Goal: Communication & Community: Share content

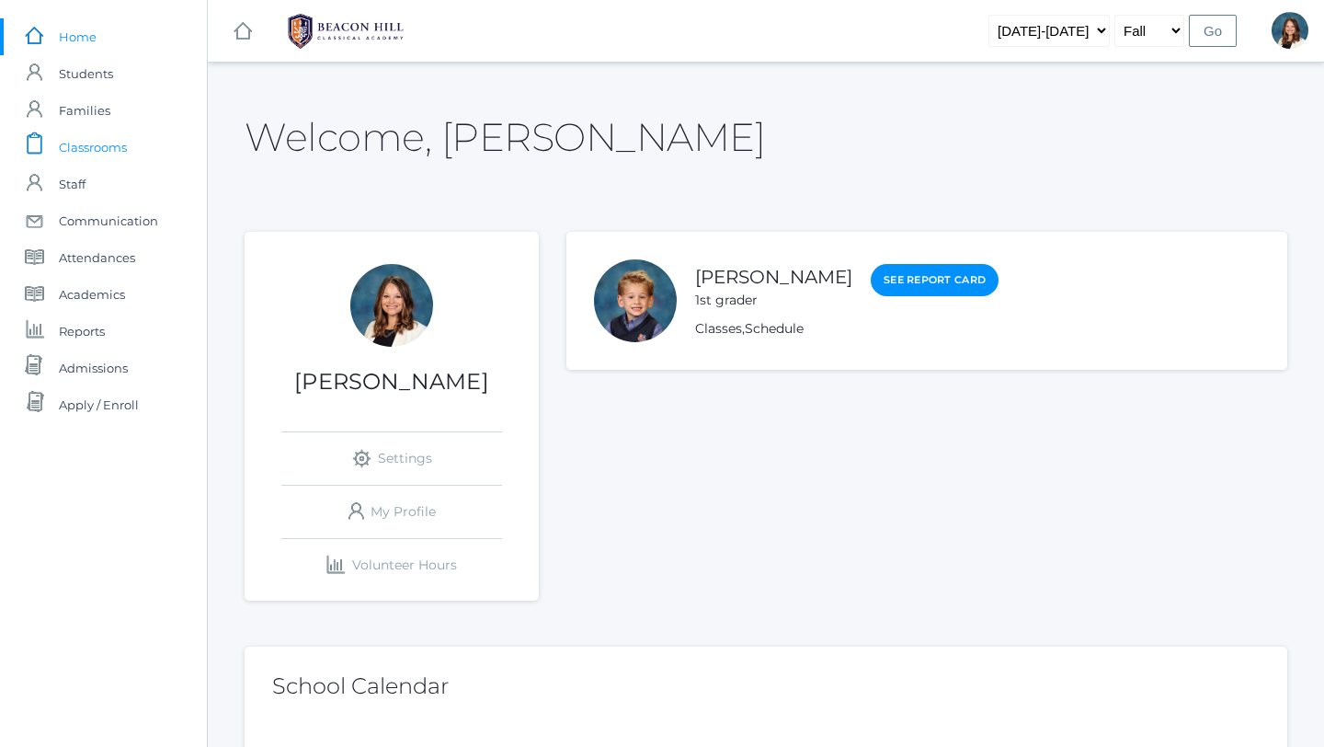
click at [115, 146] on span "Classrooms" at bounding box center [93, 147] width 68 height 37
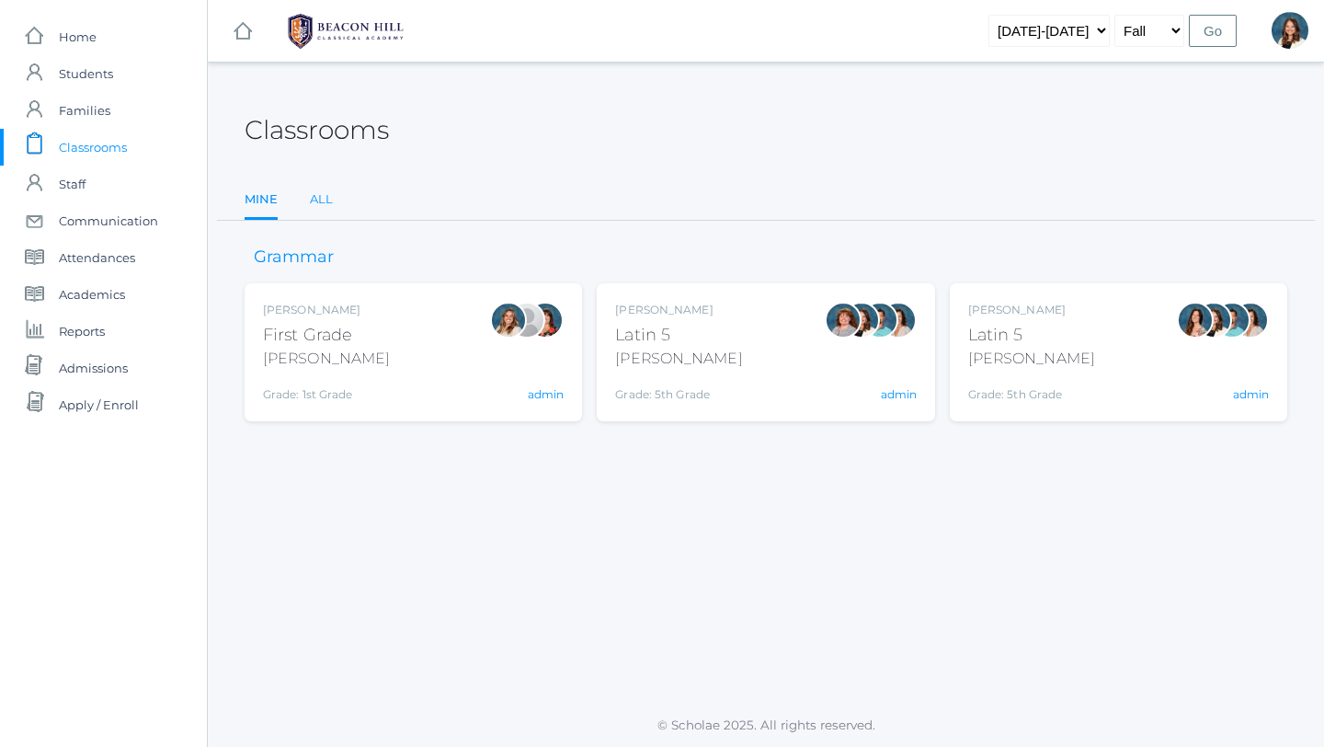
click at [327, 195] on link "All" at bounding box center [321, 199] width 23 height 37
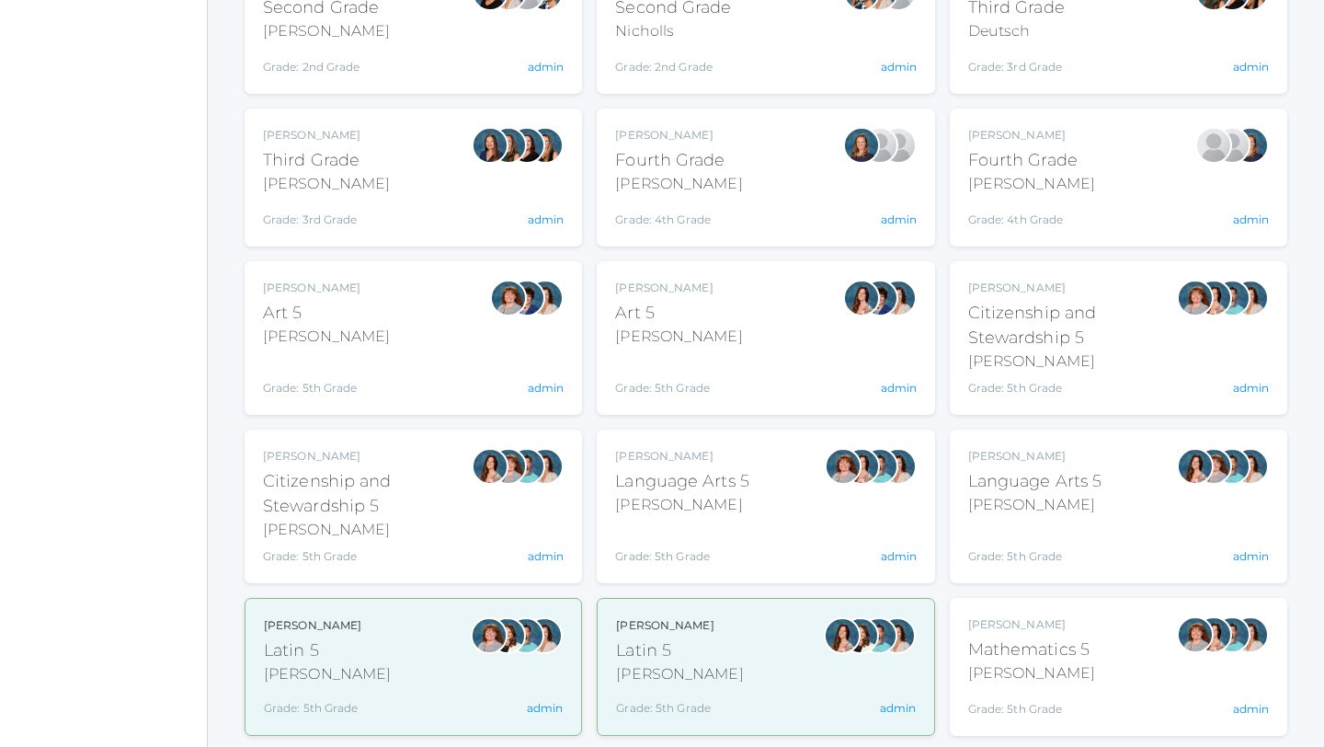
scroll to position [633, 0]
click at [1008, 495] on div "Salazar" at bounding box center [1035, 504] width 134 height 22
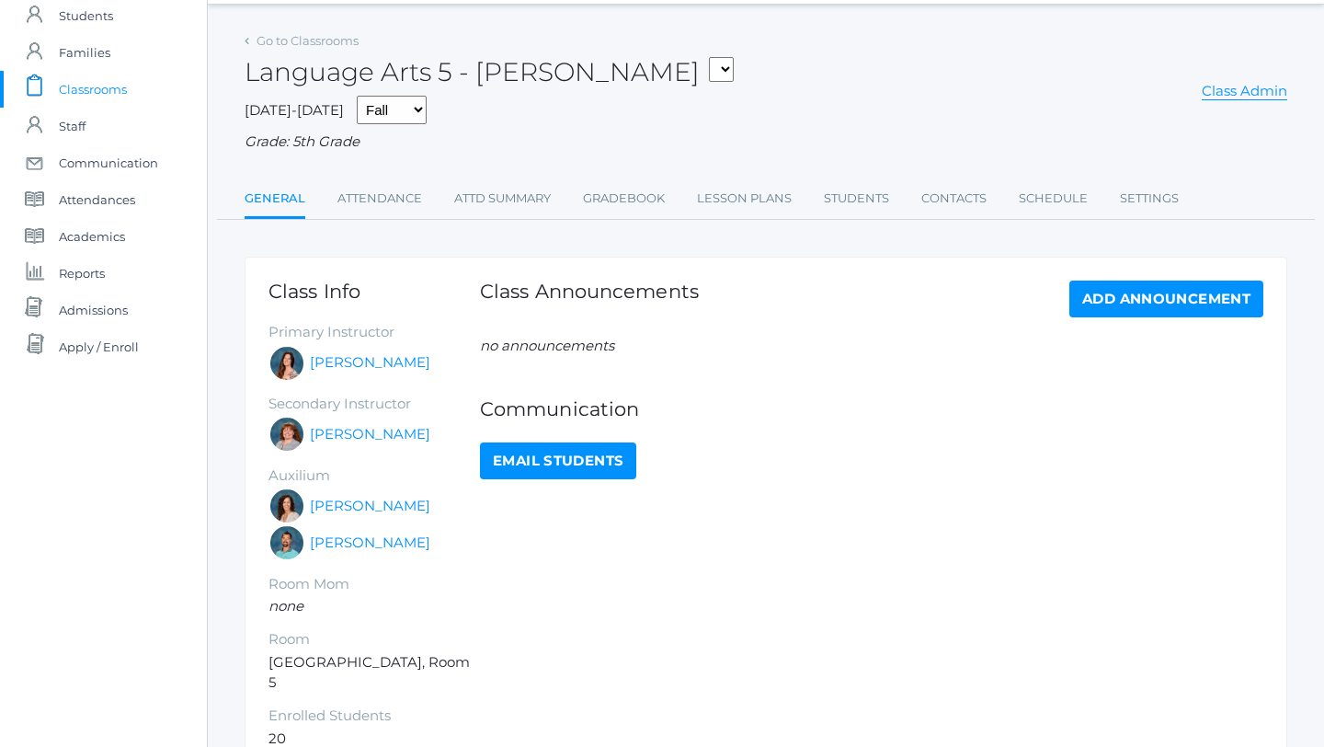
scroll to position [60, 0]
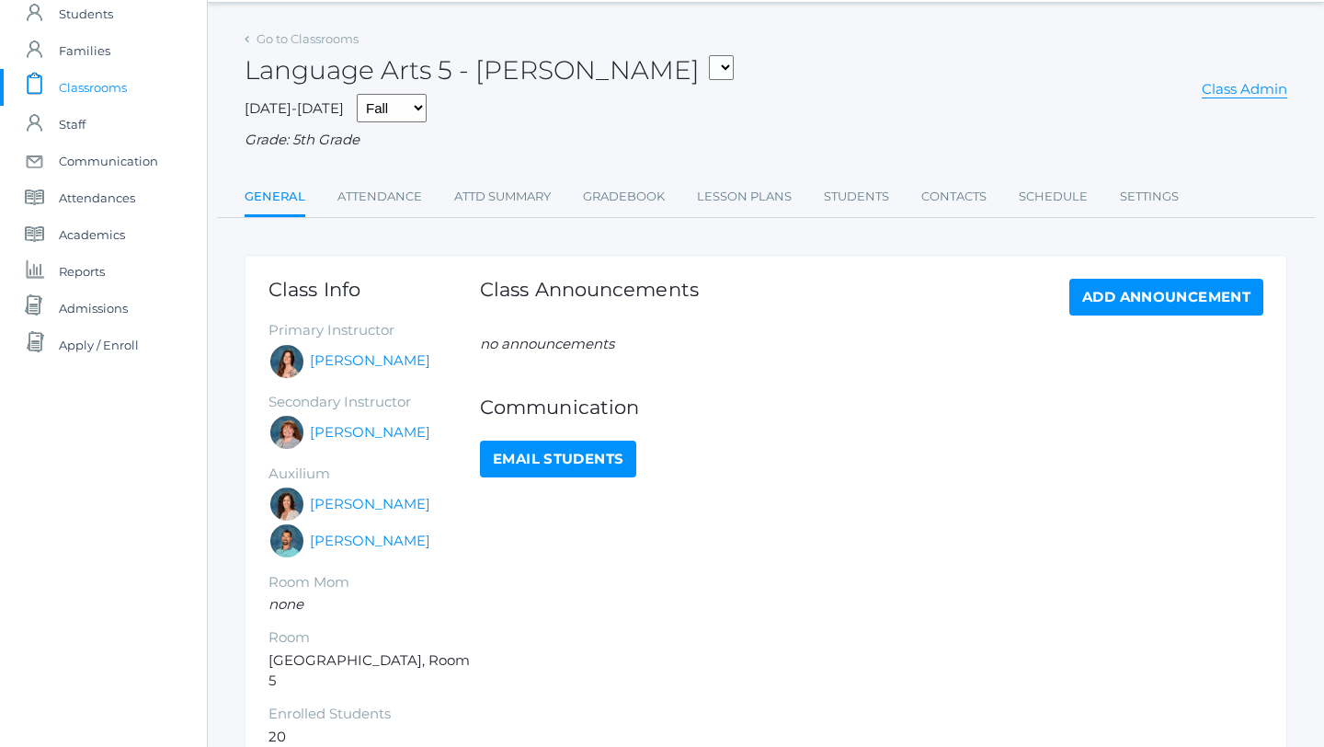
click at [596, 459] on link "Email Students" at bounding box center [558, 458] width 156 height 37
select select "1967"
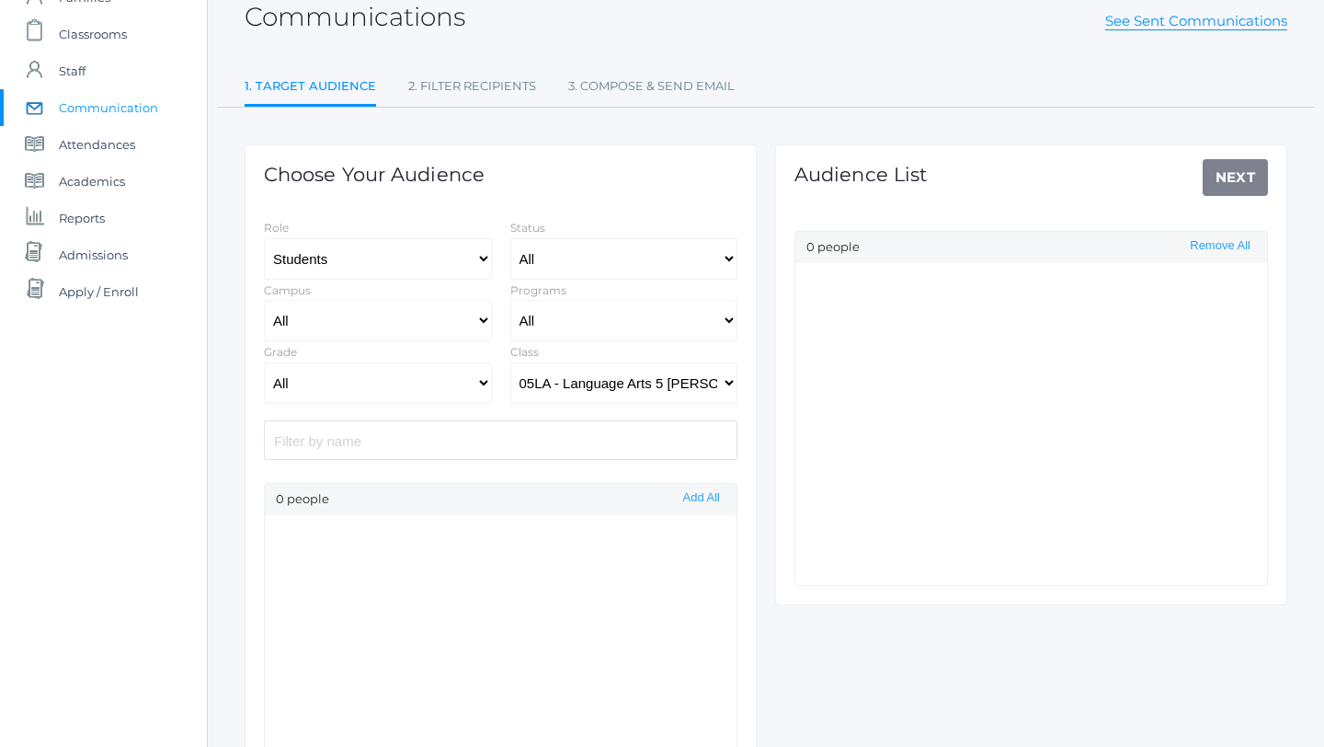
select select "Enrolled"
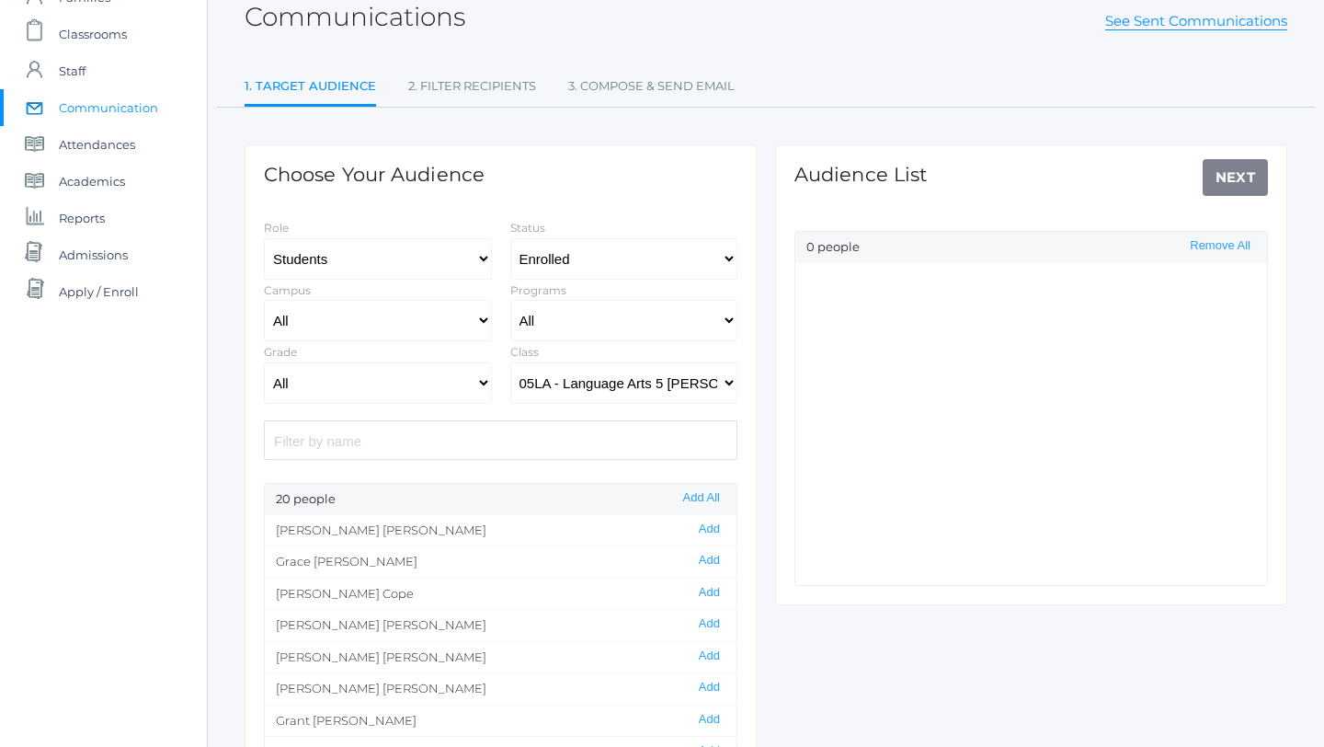
scroll to position [116, 0]
click at [485, 378] on select "All Grammar - Kindergarten - 1st Grade - 2nd Grade - 3rd Grade - 4th Grade - 5t…" at bounding box center [378, 380] width 228 height 41
select select "5"
click at [264, 360] on select "All Grammar - Kindergarten - 1st Grade - 2nd Grade - 3rd Grade - 4th Grade - 5t…" at bounding box center [378, 380] width 228 height 41
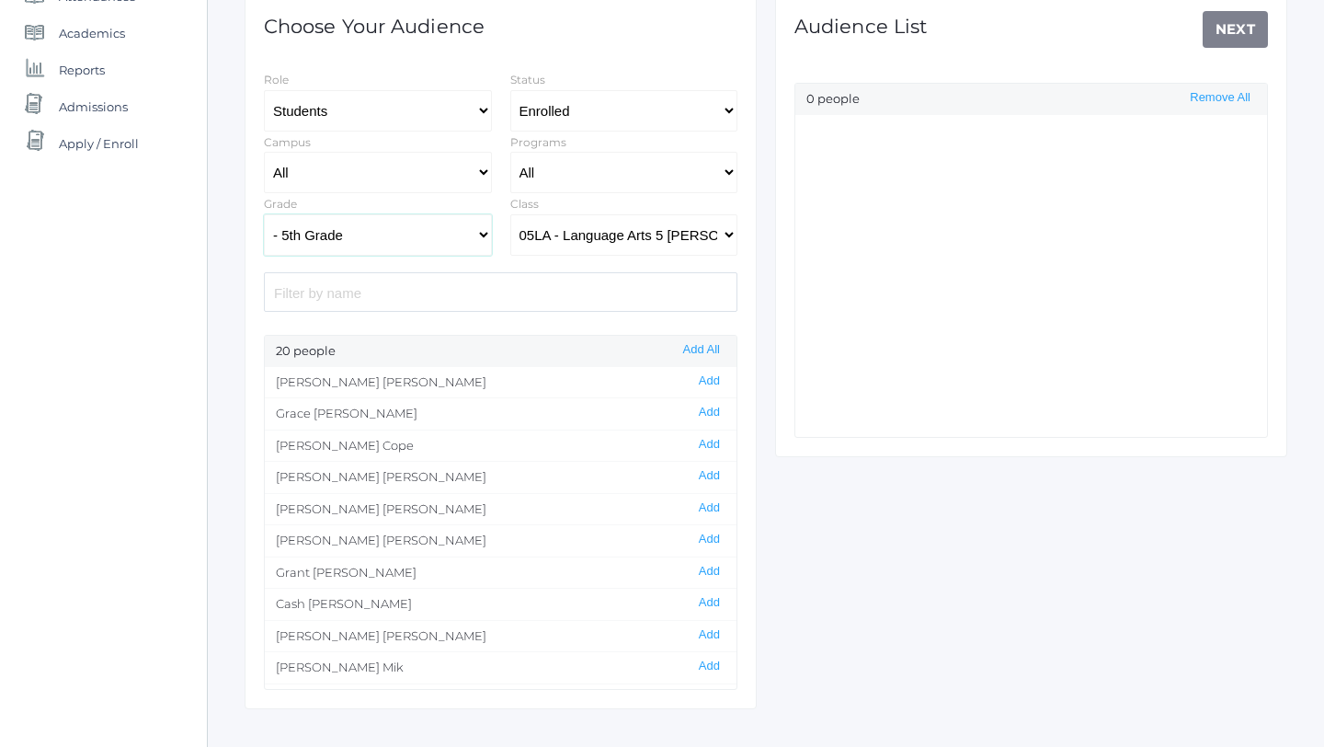
scroll to position [255, 0]
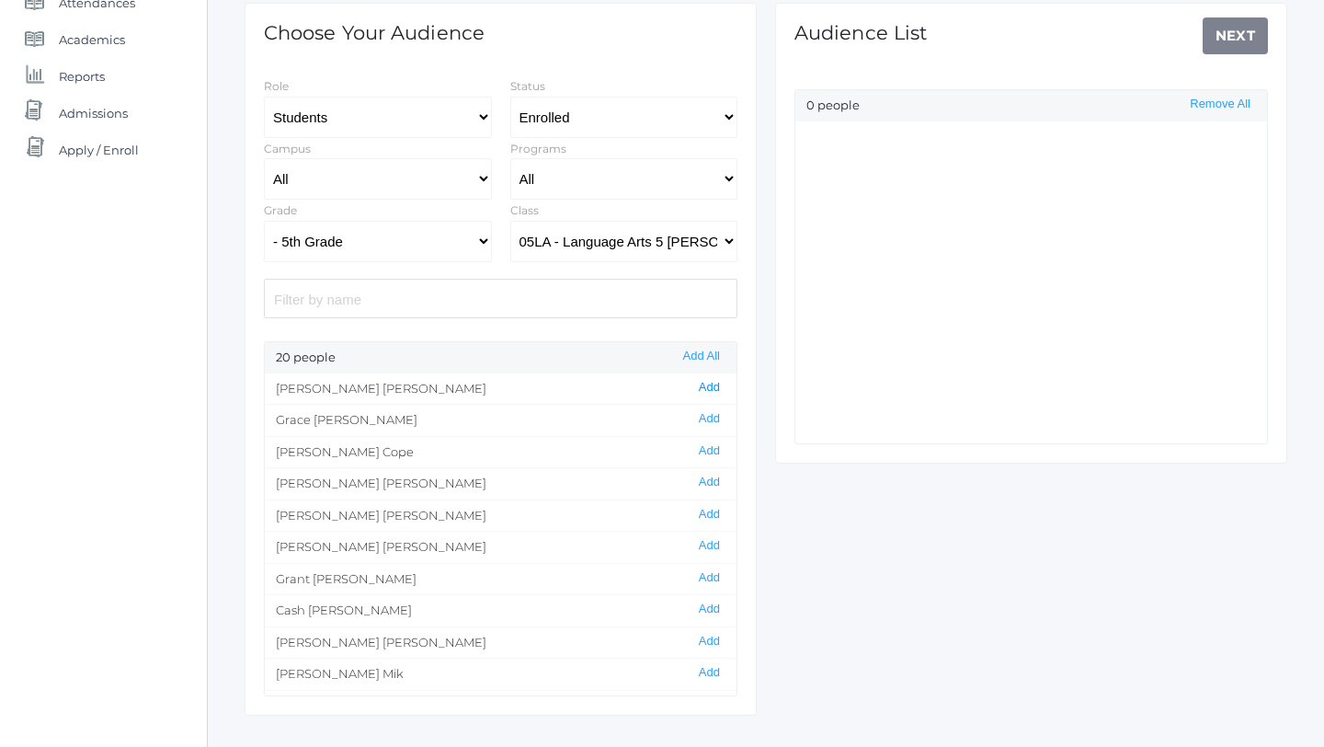
click at [710, 386] on button "Add" at bounding box center [709, 388] width 32 height 16
click at [1231, 36] on link "Next" at bounding box center [1236, 35] width 66 height 37
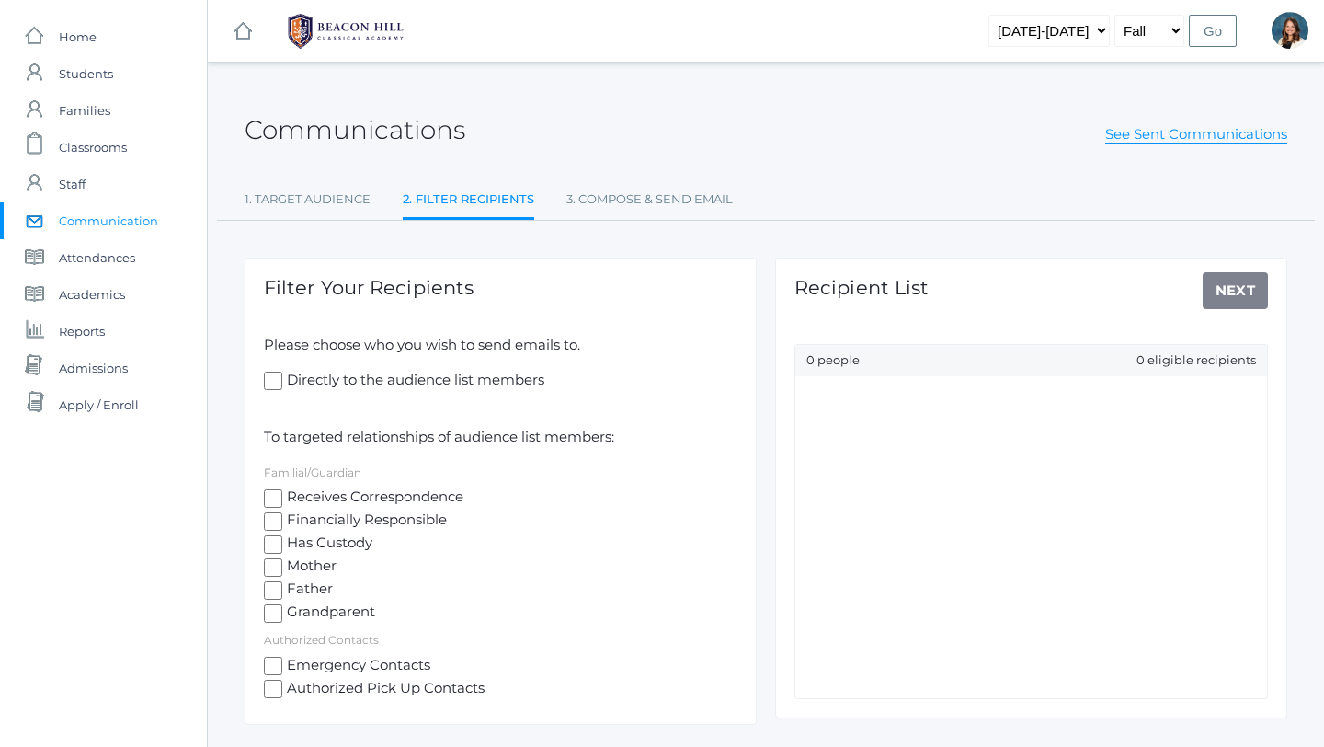
click at [279, 492] on input "Receives Correspondence" at bounding box center [273, 498] width 18 height 18
checkbox input "true"
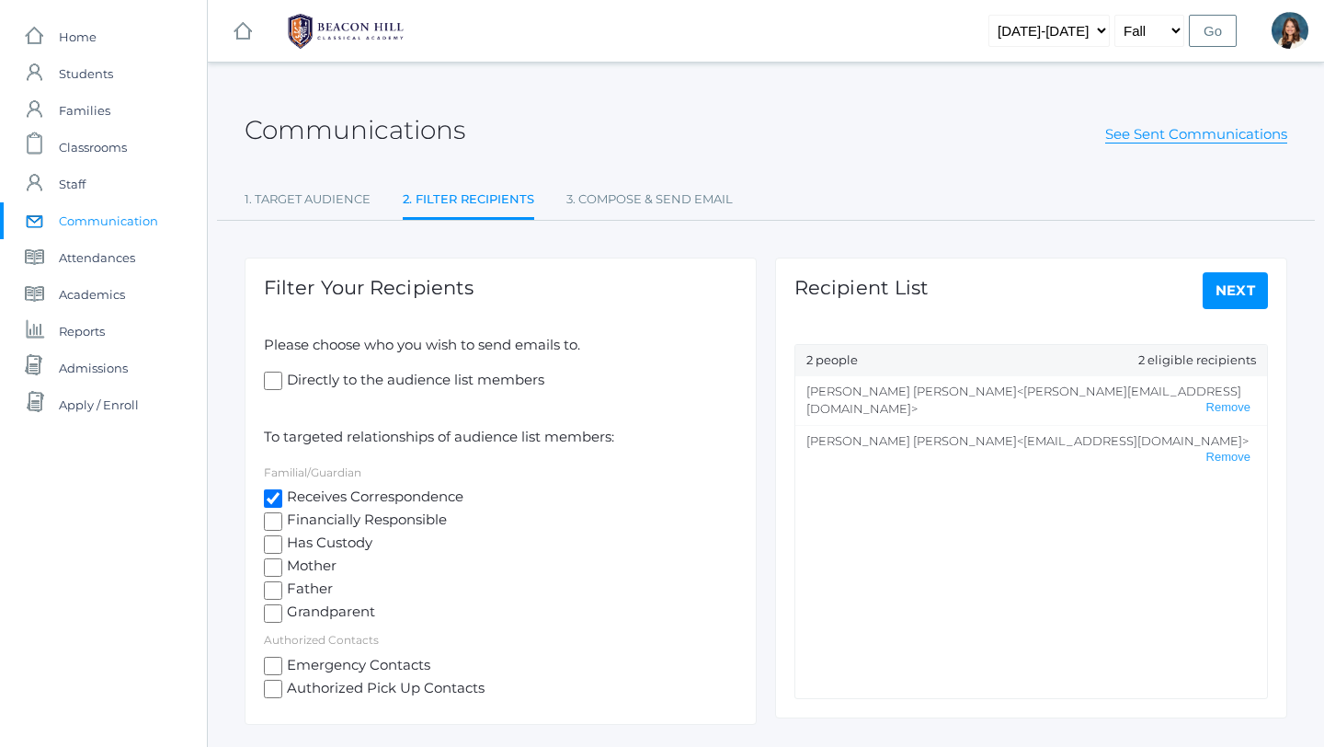
click at [1228, 283] on link "Next" at bounding box center [1236, 290] width 66 height 37
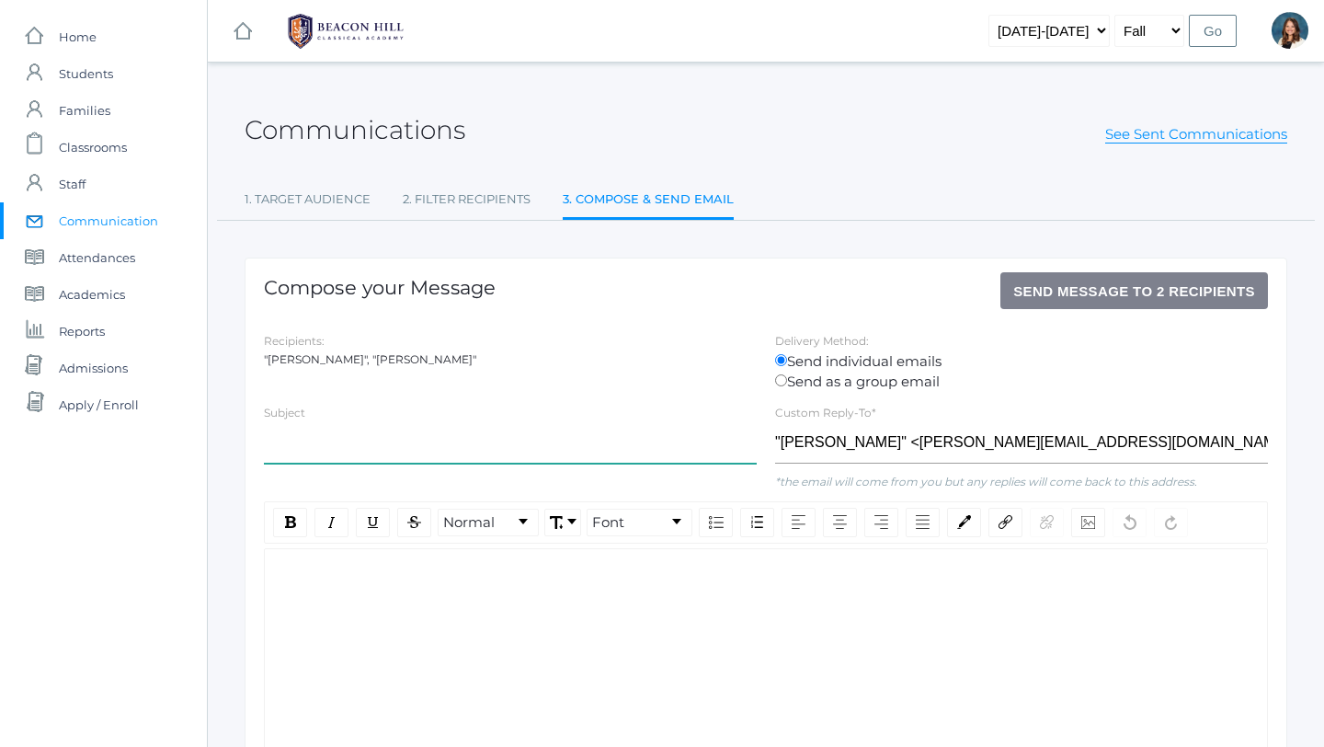
click at [419, 440] on input "text" at bounding box center [510, 442] width 493 height 41
type input "Summer Reading Winner"
click at [325, 578] on div "rdw-editor" at bounding box center [767, 577] width 974 height 21
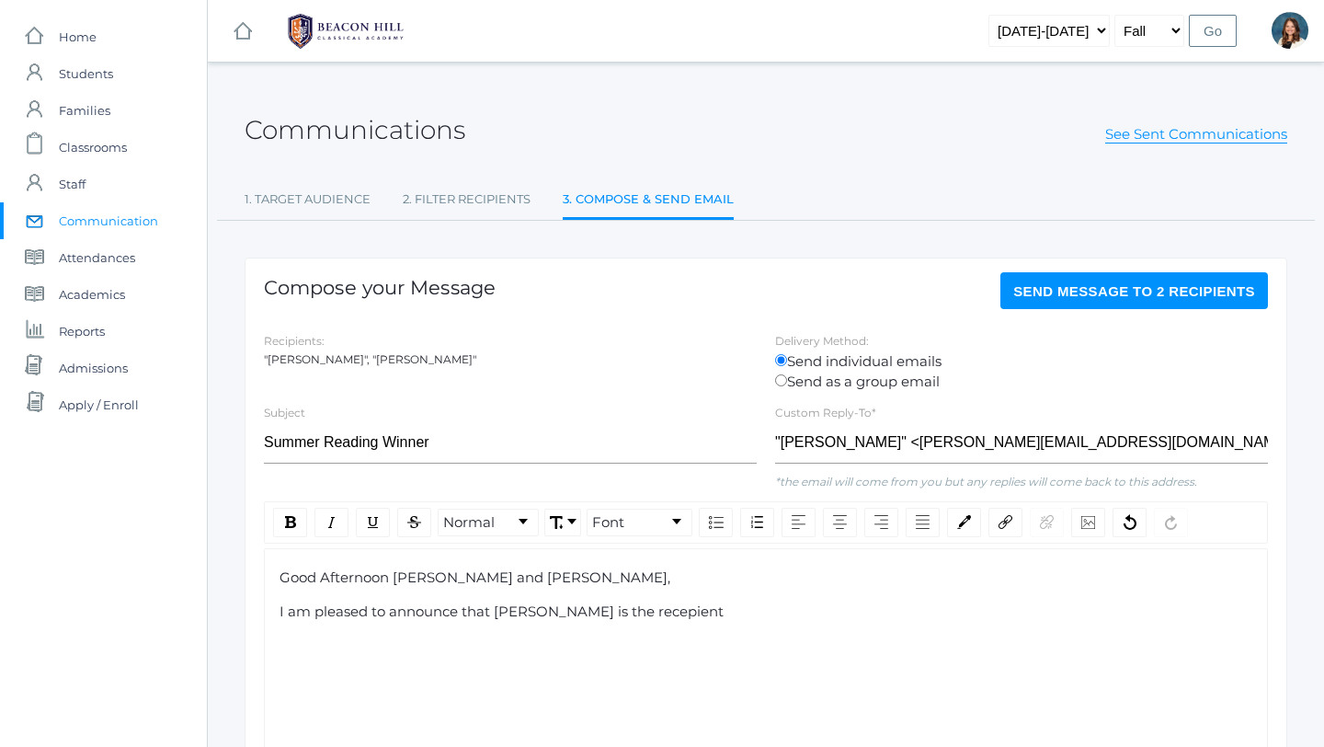
click at [607, 613] on span "I am pleased to announce that [PERSON_NAME] is the recepient" at bounding box center [502, 610] width 444 height 17
click at [648, 605] on div "I am pleased to announce that [PERSON_NAME] is the recipient" at bounding box center [767, 611] width 974 height 21
click at [643, 613] on span "I am pleased to announce that [PERSON_NAME] is the recipient of Beacon Hill Sum…" at bounding box center [609, 610] width 658 height 17
click at [863, 611] on div "I am pleased to announce that [PERSON_NAME] is the winner of Beacon Hill Summer…" at bounding box center [767, 611] width 974 height 21
click at [853, 613] on span "I am pleased to announce that [PERSON_NAME] is the winner of Beacon Hill Summer…" at bounding box center [744, 610] width 929 height 17
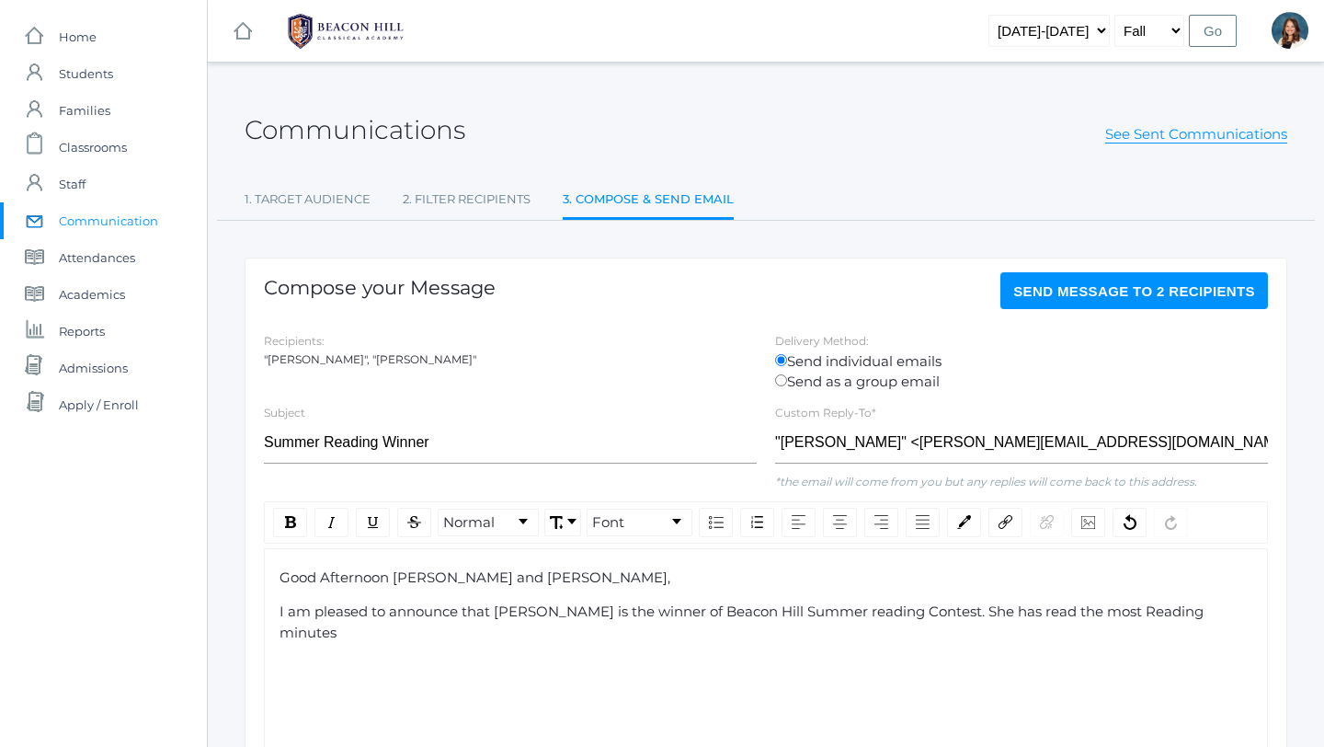
click at [1189, 615] on div "I am pleased to announce that [PERSON_NAME] is the winner of Beacon Hill Summer…" at bounding box center [767, 621] width 974 height 41
click at [643, 612] on span "I am pleased to announce that [PERSON_NAME] is the winner of Beacon Hill Summer…" at bounding box center [764, 621] width 969 height 39
click at [851, 613] on span "I am pleased to announce that [PERSON_NAME] is the winner of Beacon Hill Summer…" at bounding box center [764, 621] width 969 height 39
click at [646, 613] on span "I am pleased to announce that [PERSON_NAME] is the winner of Beacon Hill Summer…" at bounding box center [739, 621] width 919 height 39
click at [922, 610] on span "I am pleased to announce that [PERSON_NAME] is the winner of 2025 Beacon Hill S…" at bounding box center [757, 621] width 955 height 39
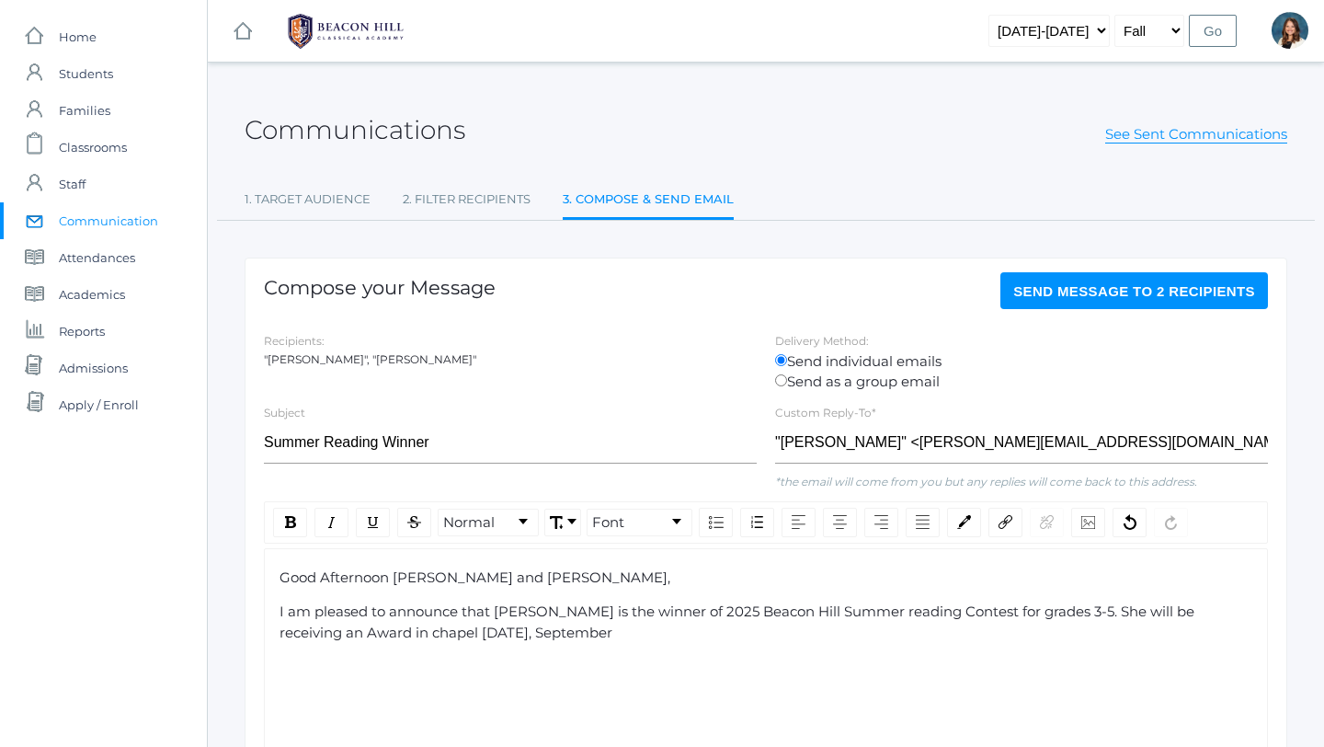
click at [551, 633] on span "I am pleased to announce that [PERSON_NAME] is the winner of 2025 Beacon Hill S…" at bounding box center [739, 621] width 919 height 39
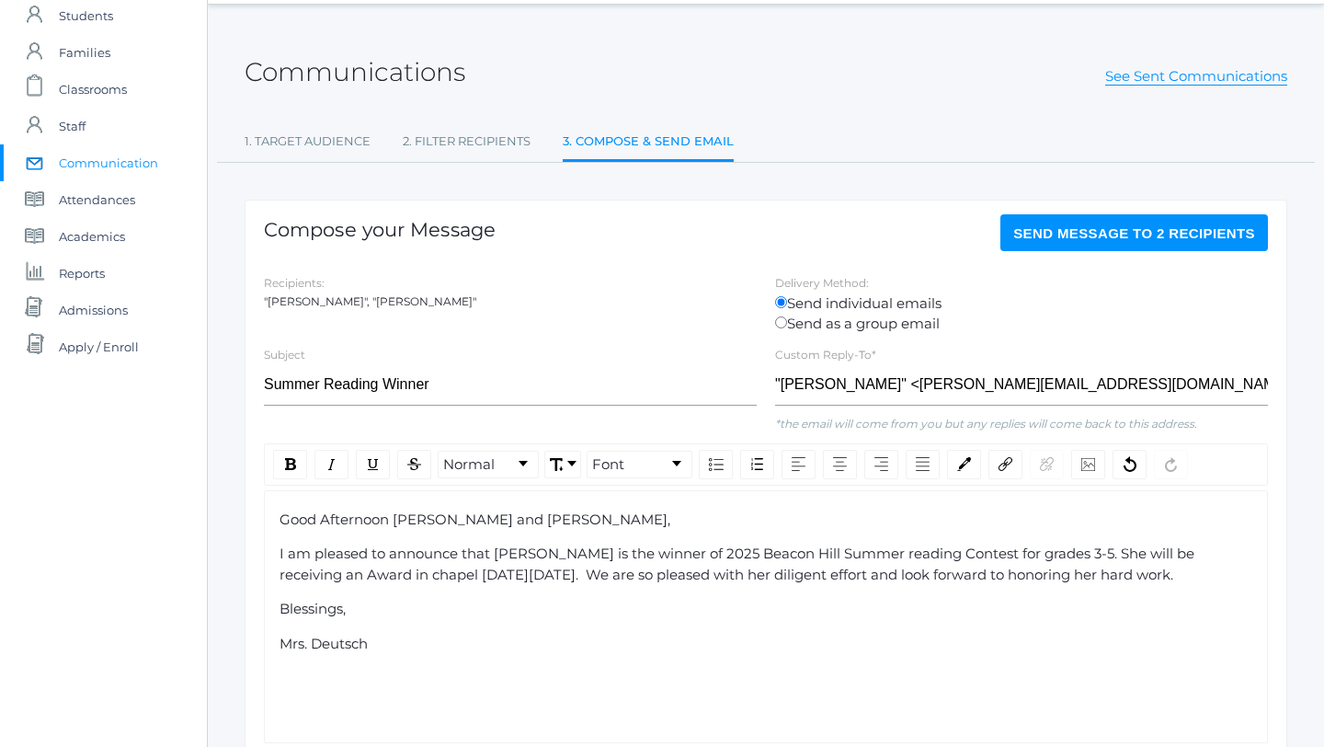
scroll to position [62, 0]
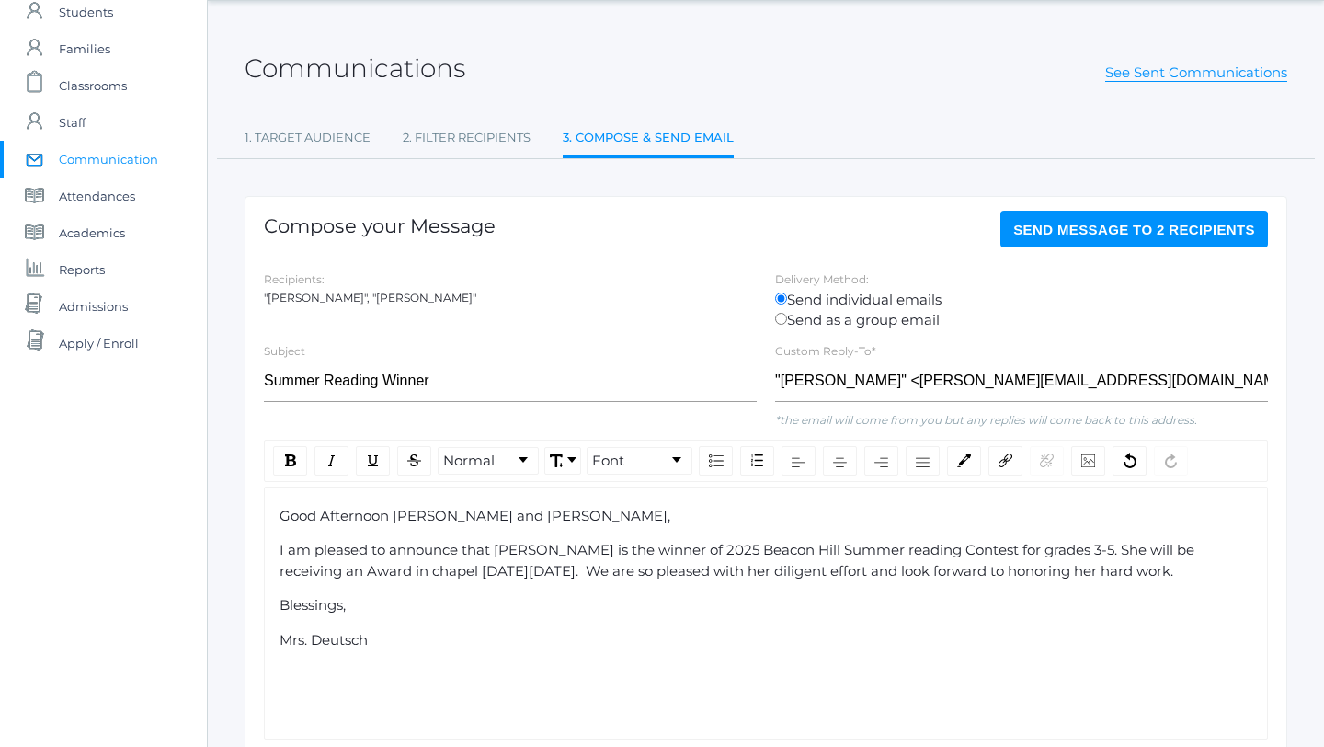
click at [878, 571] on span "I am pleased to announce that [PERSON_NAME] is the winner of 2025 Beacon Hill S…" at bounding box center [739, 560] width 919 height 39
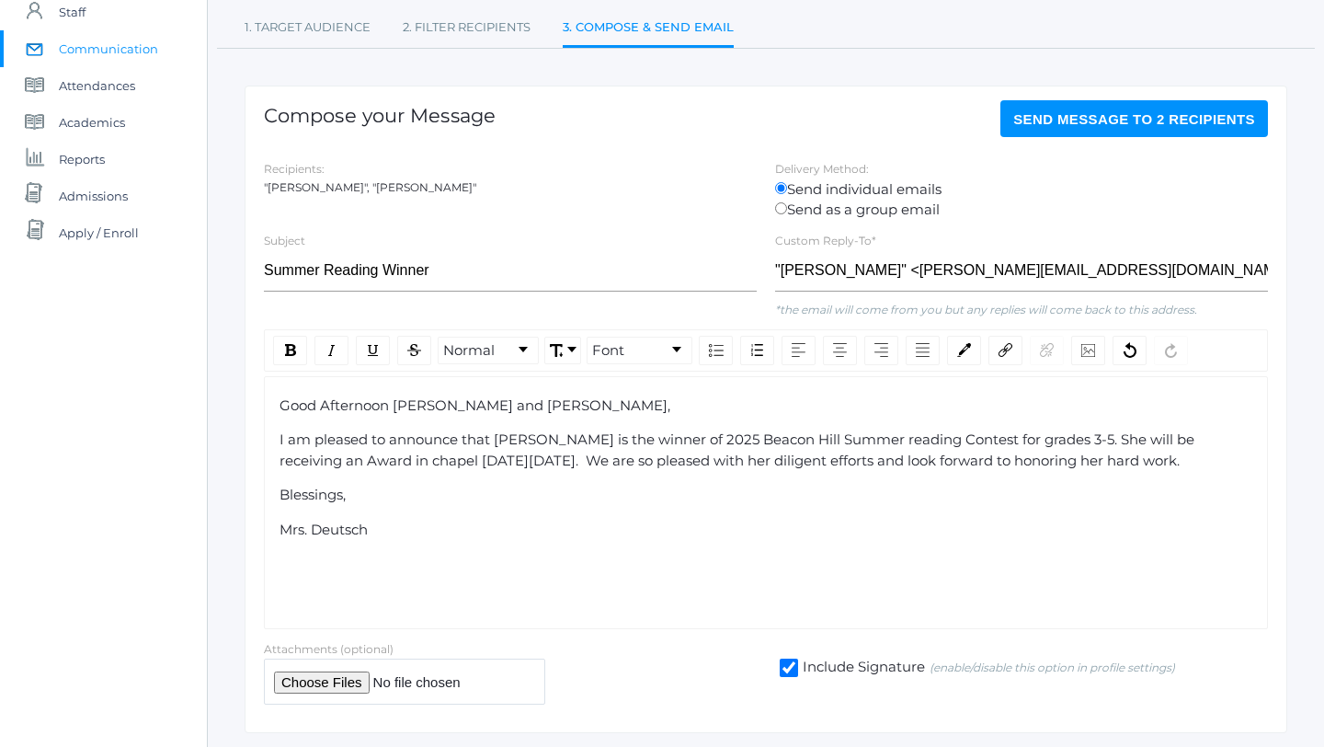
scroll to position [176, 0]
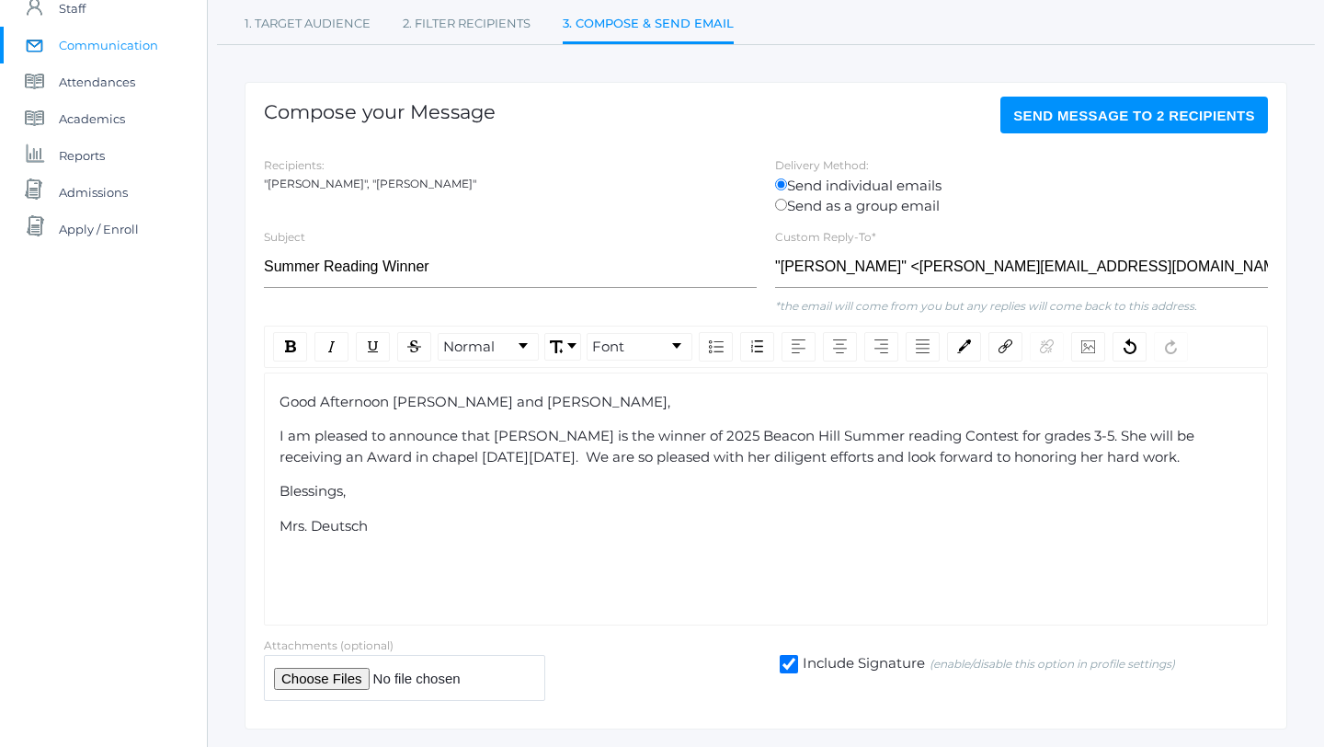
click at [885, 461] on span "I am pleased to announce that [PERSON_NAME] is the winner of 2025 Beacon Hill S…" at bounding box center [739, 446] width 919 height 39
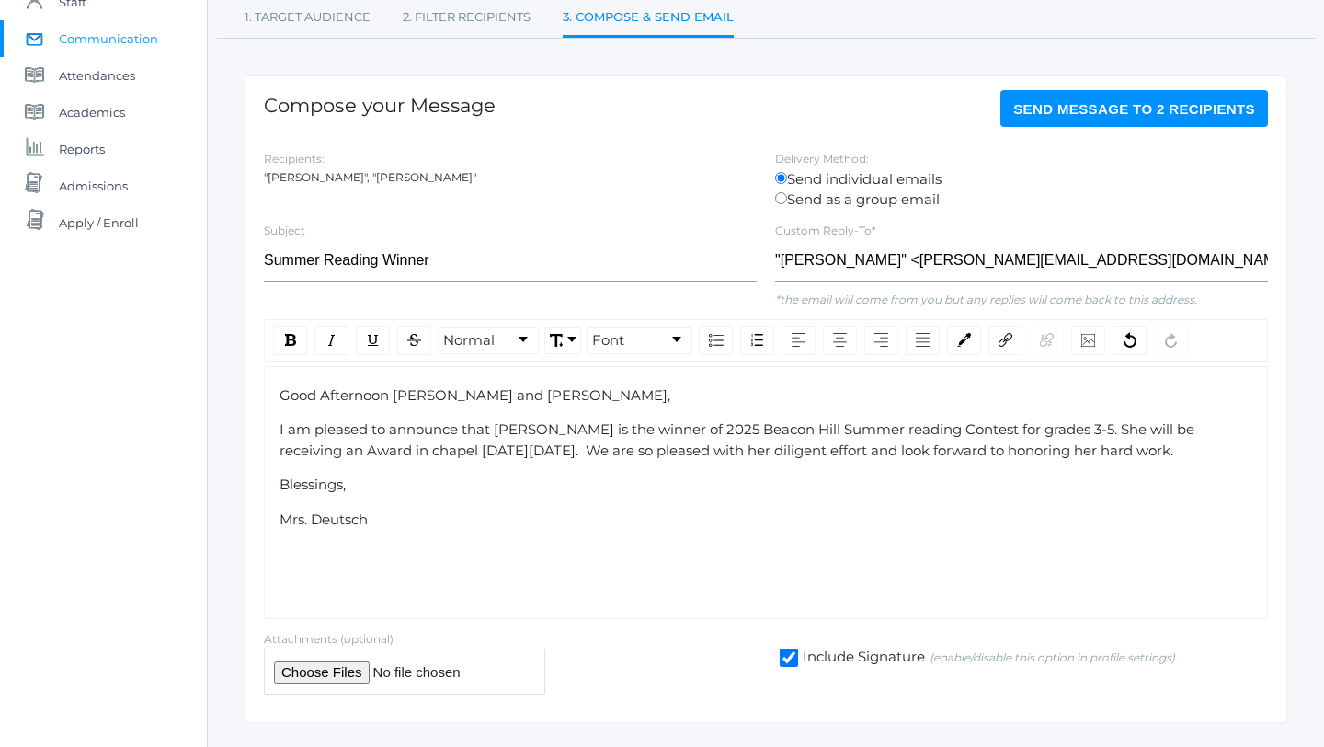
scroll to position [183, 0]
click at [1067, 105] on span "Send Message to 2 recipients" at bounding box center [1134, 108] width 242 height 16
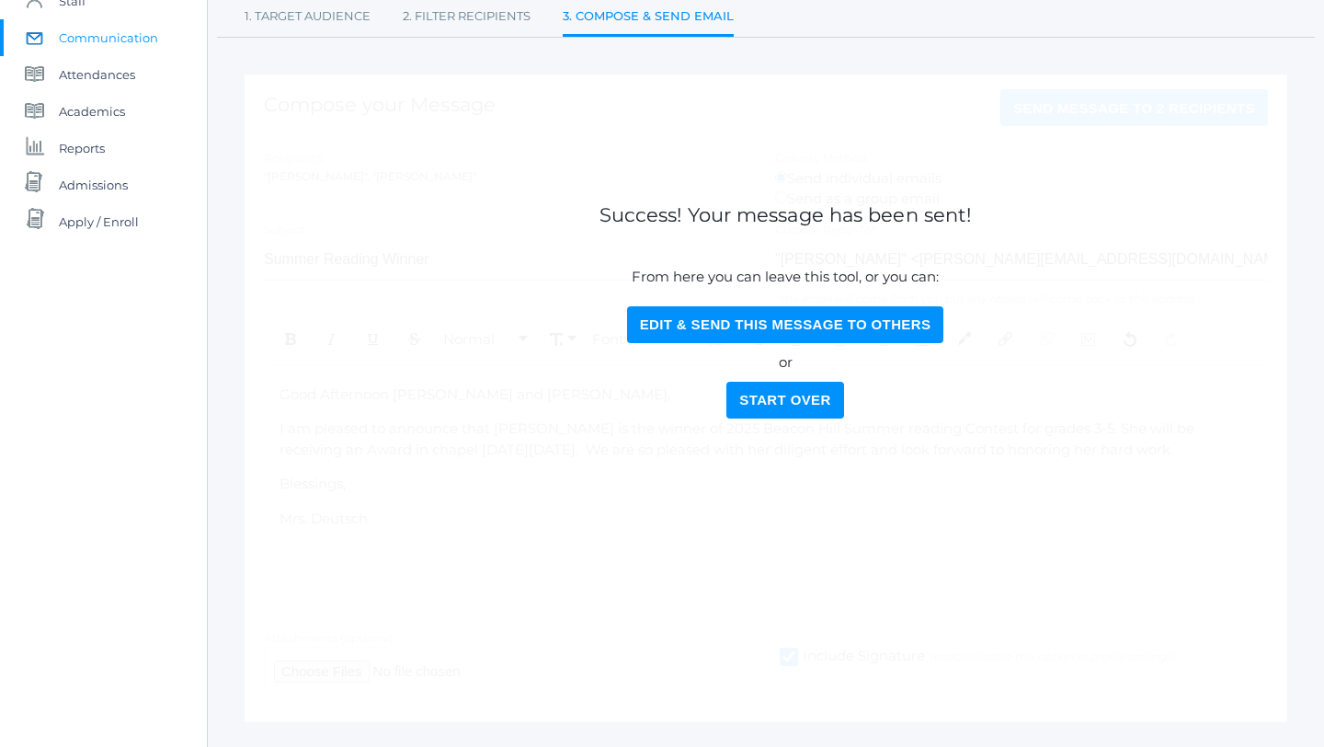
click at [785, 314] on button "Edit & Send this Message to Others" at bounding box center [785, 324] width 317 height 37
select select "Enrolled"
select select "5"
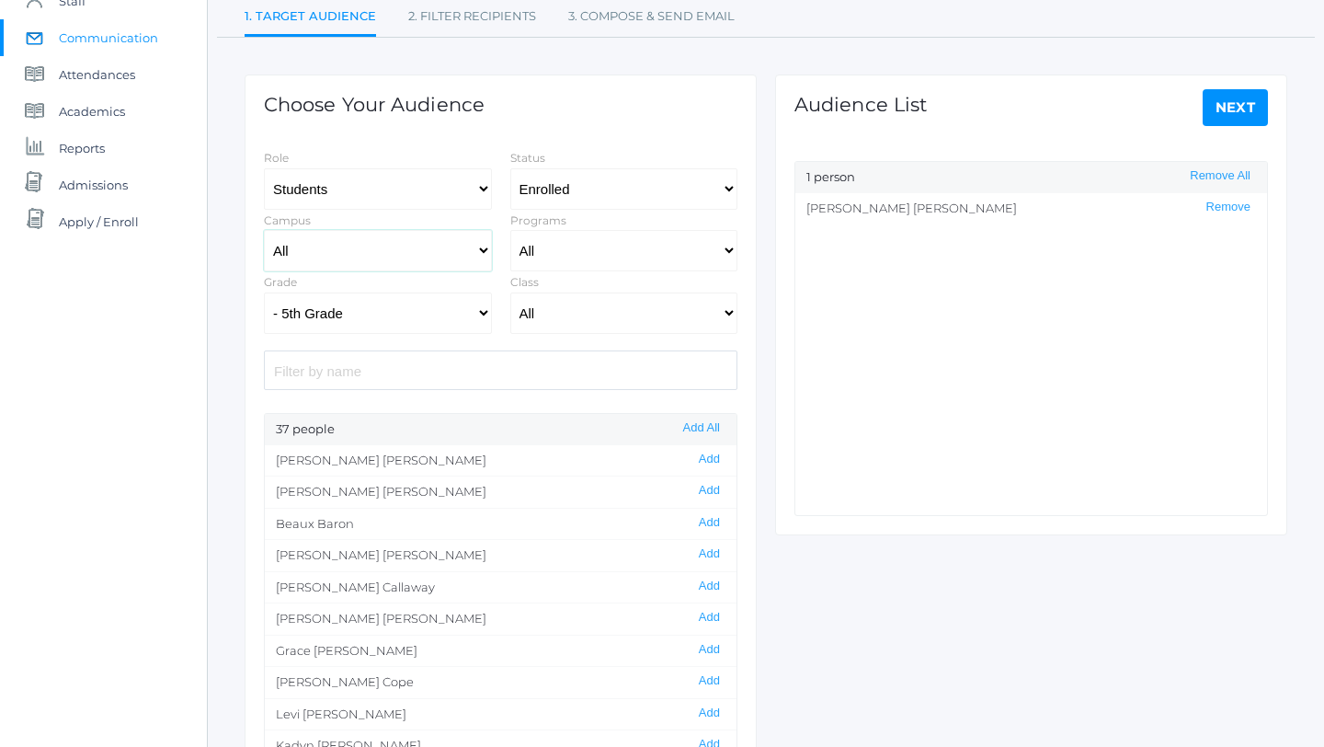
click at [483, 255] on select "All [GEOGRAPHIC_DATA]" at bounding box center [378, 250] width 228 height 41
select select "lower"
click at [264, 230] on select "All [GEOGRAPHIC_DATA]" at bounding box center [378, 250] width 228 height 41
click at [483, 313] on select "All Grammar - Kindergarten - 1st Grade - 2nd Grade - 3rd Grade - 4th Grade - 5t…" at bounding box center [378, 312] width 228 height 41
select select "2"
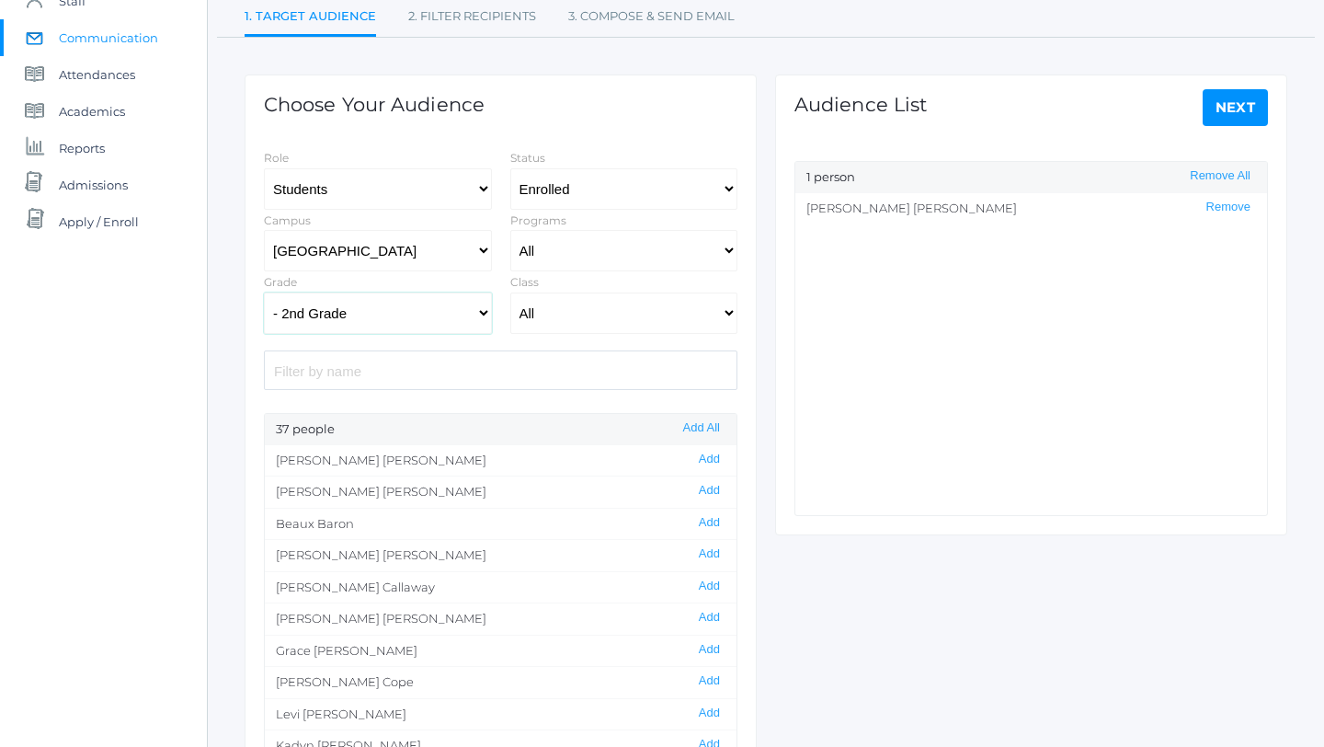
click at [264, 292] on select "All Grammar - Kindergarten - 1st Grade - 2nd Grade - 3rd Grade - 4th Grade - 5t…" at bounding box center [378, 312] width 228 height 41
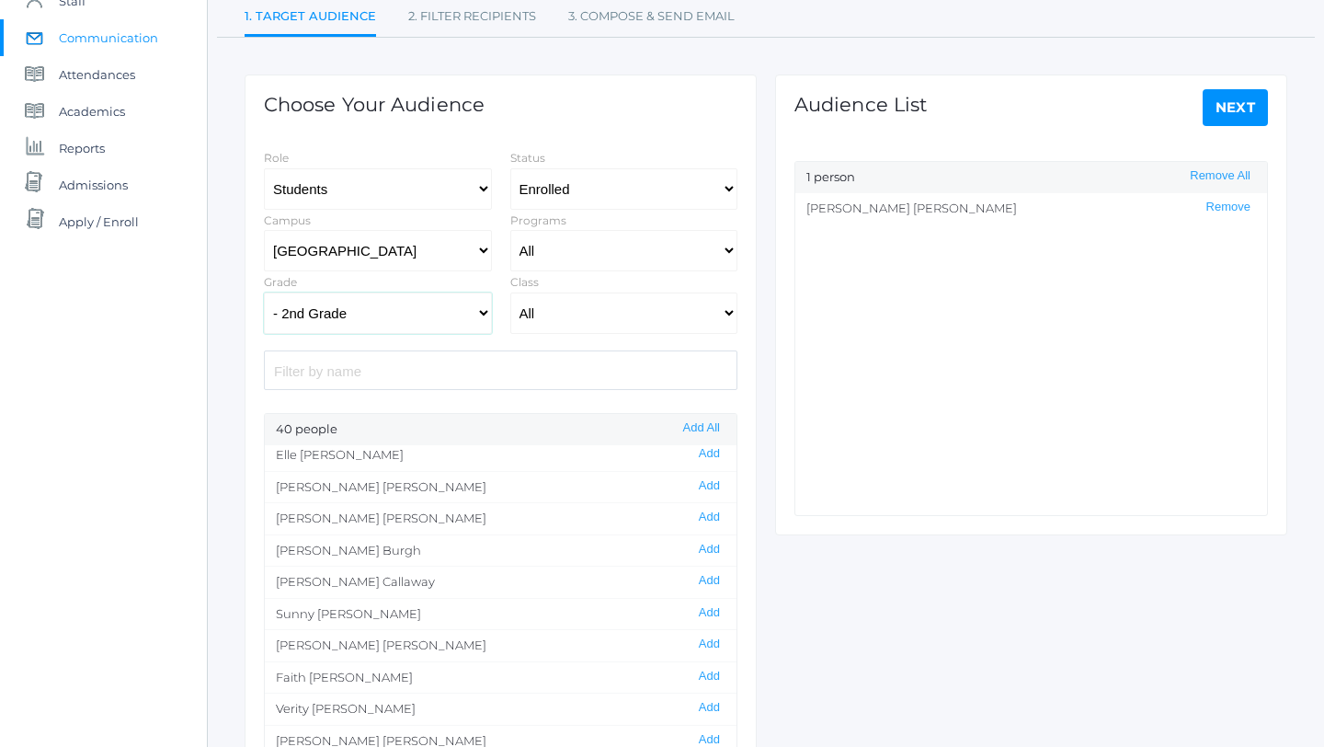
scroll to position [40, 0]
click at [709, 670] on button "Add" at bounding box center [709, 674] width 32 height 16
click at [1227, 198] on li "[PERSON_NAME] Remove" at bounding box center [1031, 208] width 472 height 31
click at [1228, 209] on button "Remove" at bounding box center [1228, 208] width 55 height 16
click at [1235, 95] on link "Next" at bounding box center [1236, 107] width 66 height 37
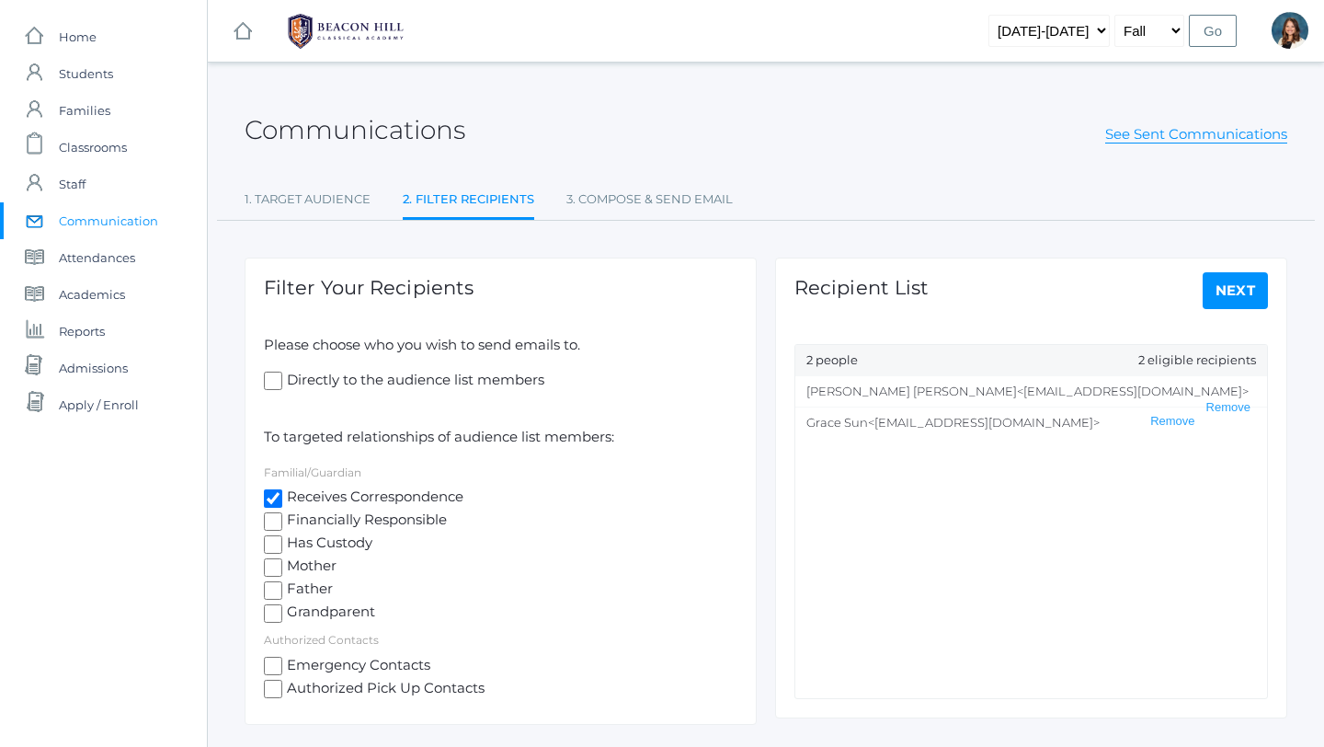
click at [1242, 295] on link "Next" at bounding box center [1236, 290] width 66 height 37
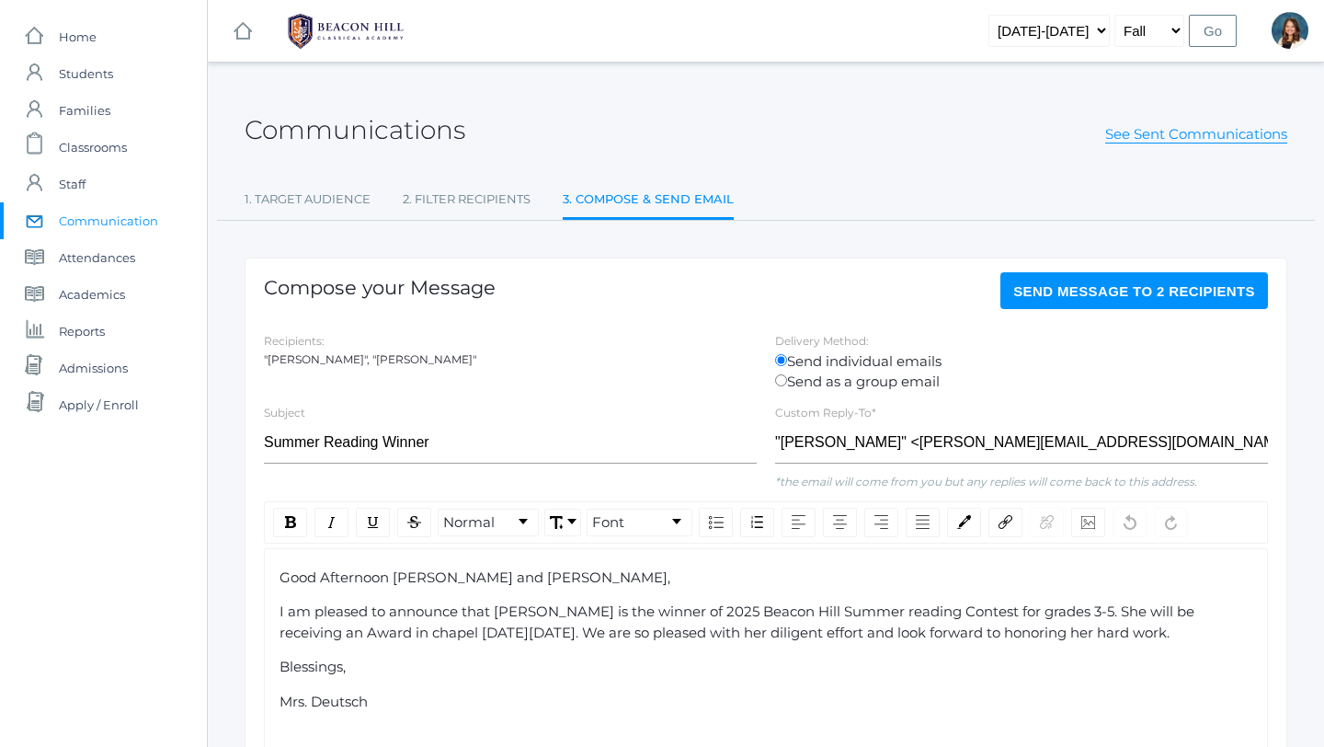
click at [322, 413] on div "Subject Summer Reading Winner" at bounding box center [510, 437] width 511 height 70
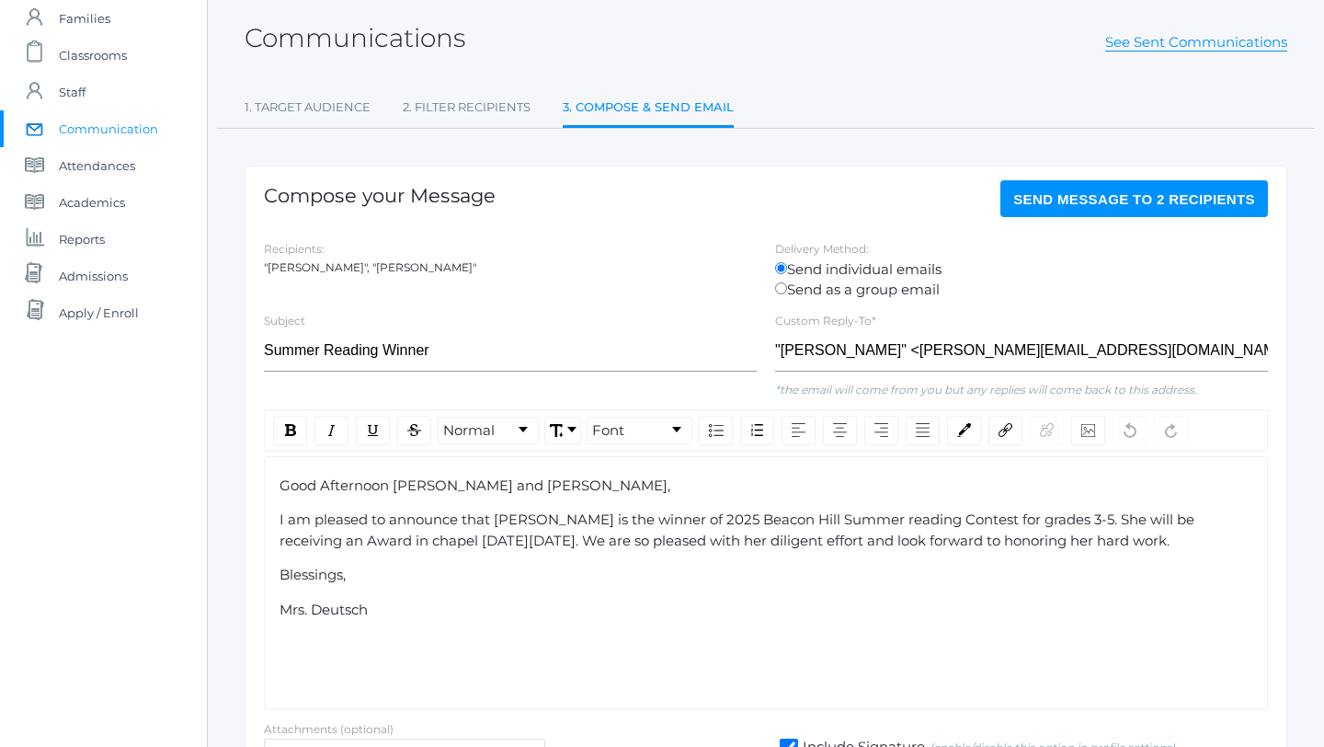
scroll to position [97, 0]
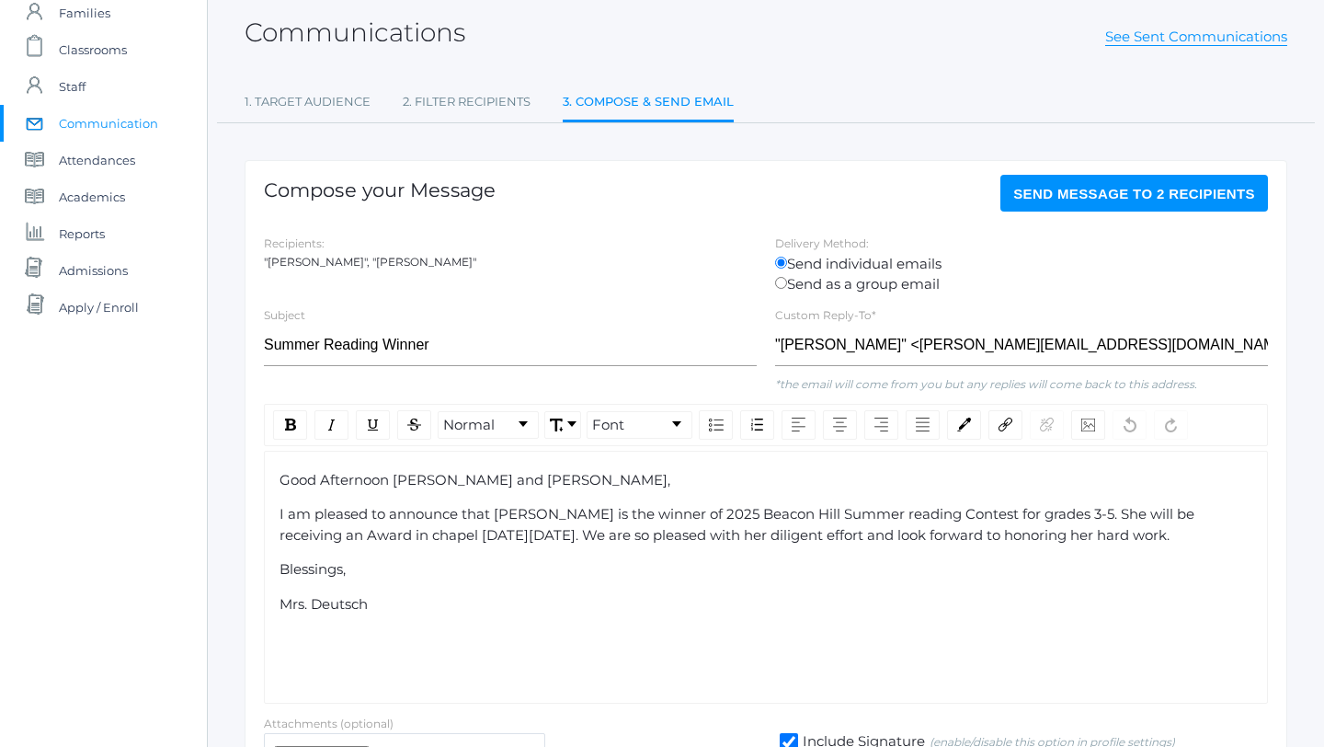
click at [541, 484] on div "Good Afternoon [PERSON_NAME] and [PERSON_NAME]," at bounding box center [767, 480] width 974 height 21
click at [534, 520] on span "I am pleased to announce that [PERSON_NAME] is the winner of 2025 Beacon Hill S…" at bounding box center [739, 524] width 919 height 39
click at [1037, 516] on span "I am pleased to announce that Faith is the winner of 2025 Beacon Hill Summer re…" at bounding box center [765, 524] width 970 height 39
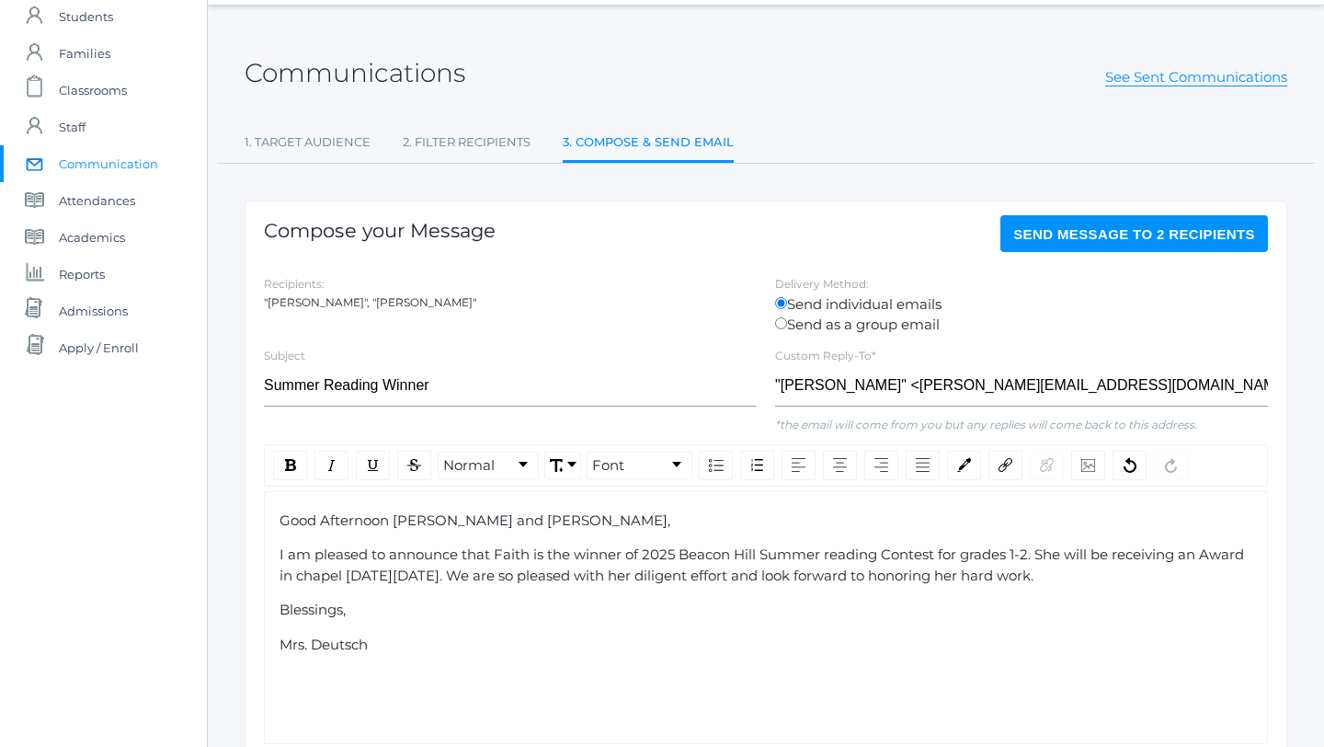
scroll to position [55, 0]
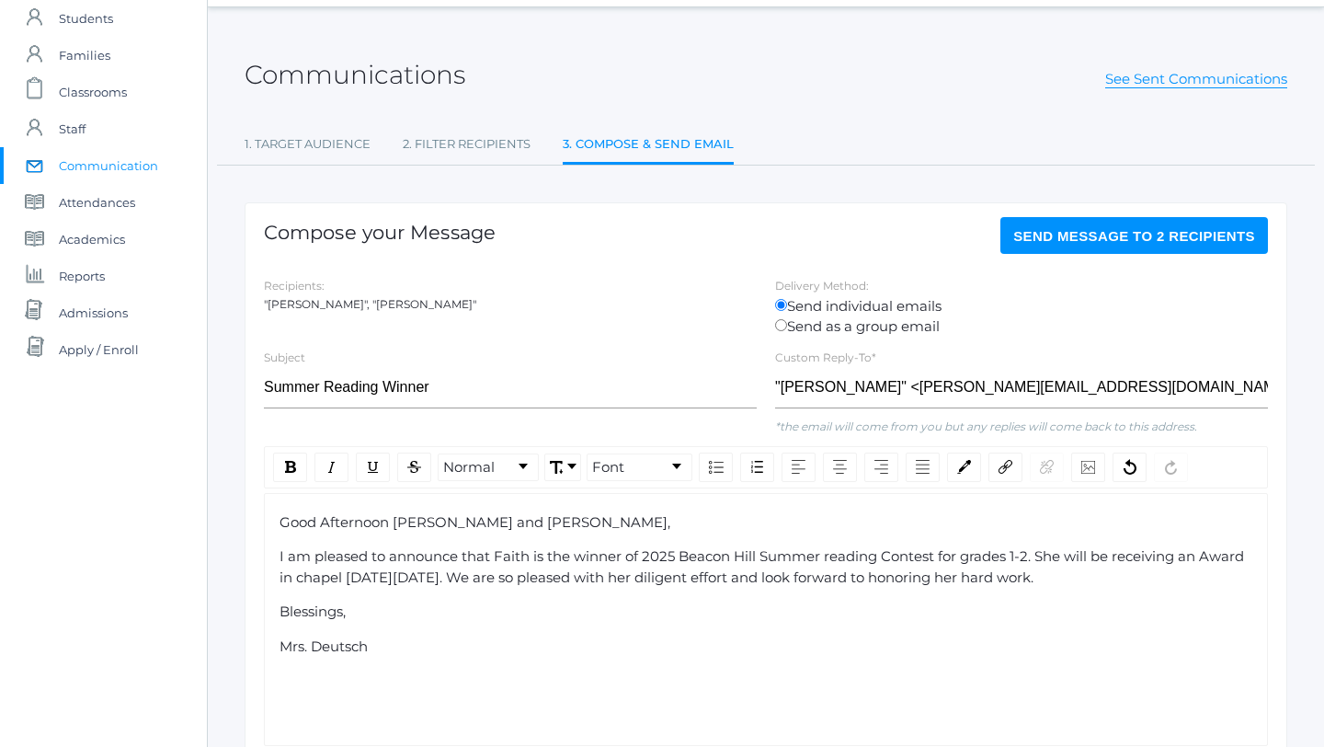
click at [1118, 229] on span "Send Message to 2 recipients" at bounding box center [1134, 236] width 242 height 16
